Goal: Task Accomplishment & Management: Manage account settings

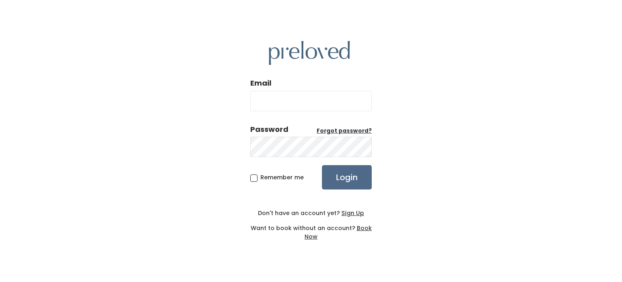
type input "[EMAIL_ADDRESS][DOMAIN_NAME]"
click at [279, 178] on span "Remember me" at bounding box center [281, 177] width 43 height 8
click at [266, 178] on input "Remember me" at bounding box center [262, 175] width 5 height 5
checkbox input "true"
click at [345, 177] on input "Login" at bounding box center [347, 177] width 50 height 24
